Goal: Transaction & Acquisition: Purchase product/service

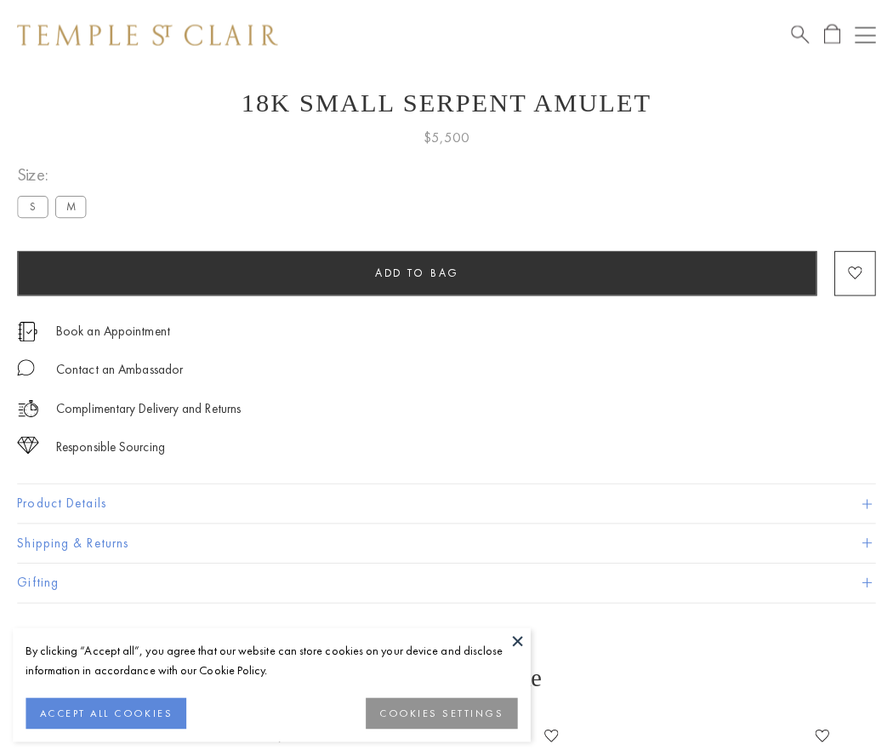
scroll to position [68, 0]
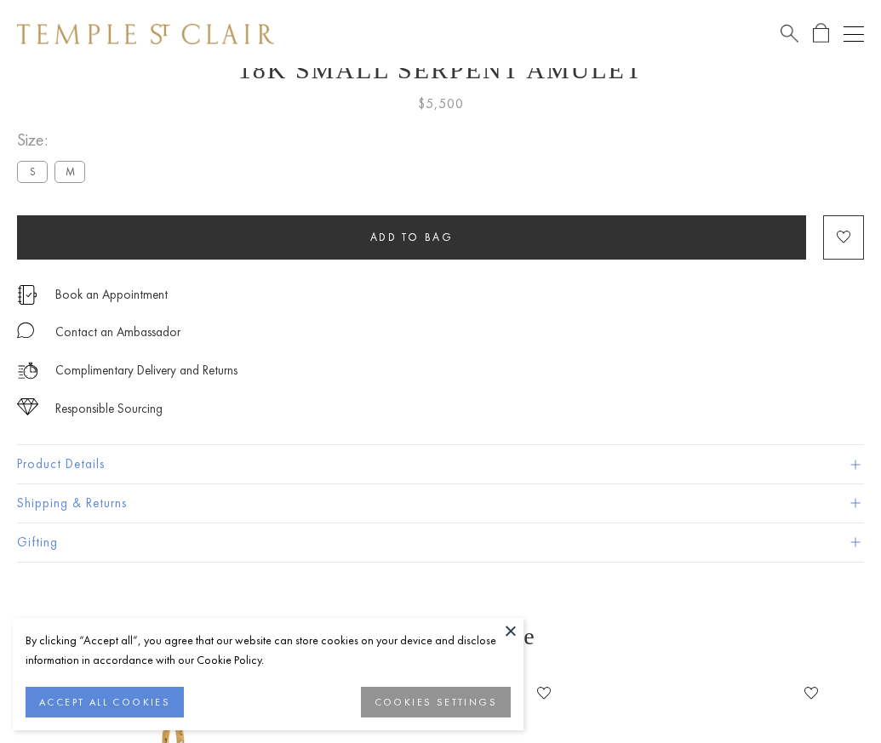
click at [411, 237] on span "Add to bag" at bounding box center [411, 237] width 83 height 14
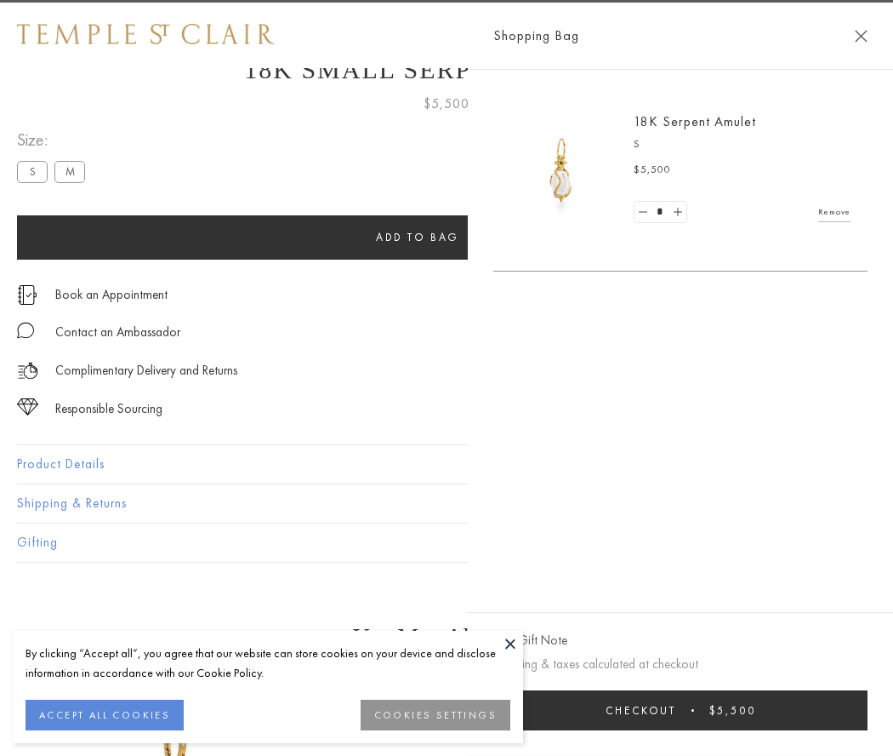
click at [723, 710] on button "Checkout $5,500" at bounding box center [680, 710] width 374 height 40
